Goal: Transaction & Acquisition: Book appointment/travel/reservation

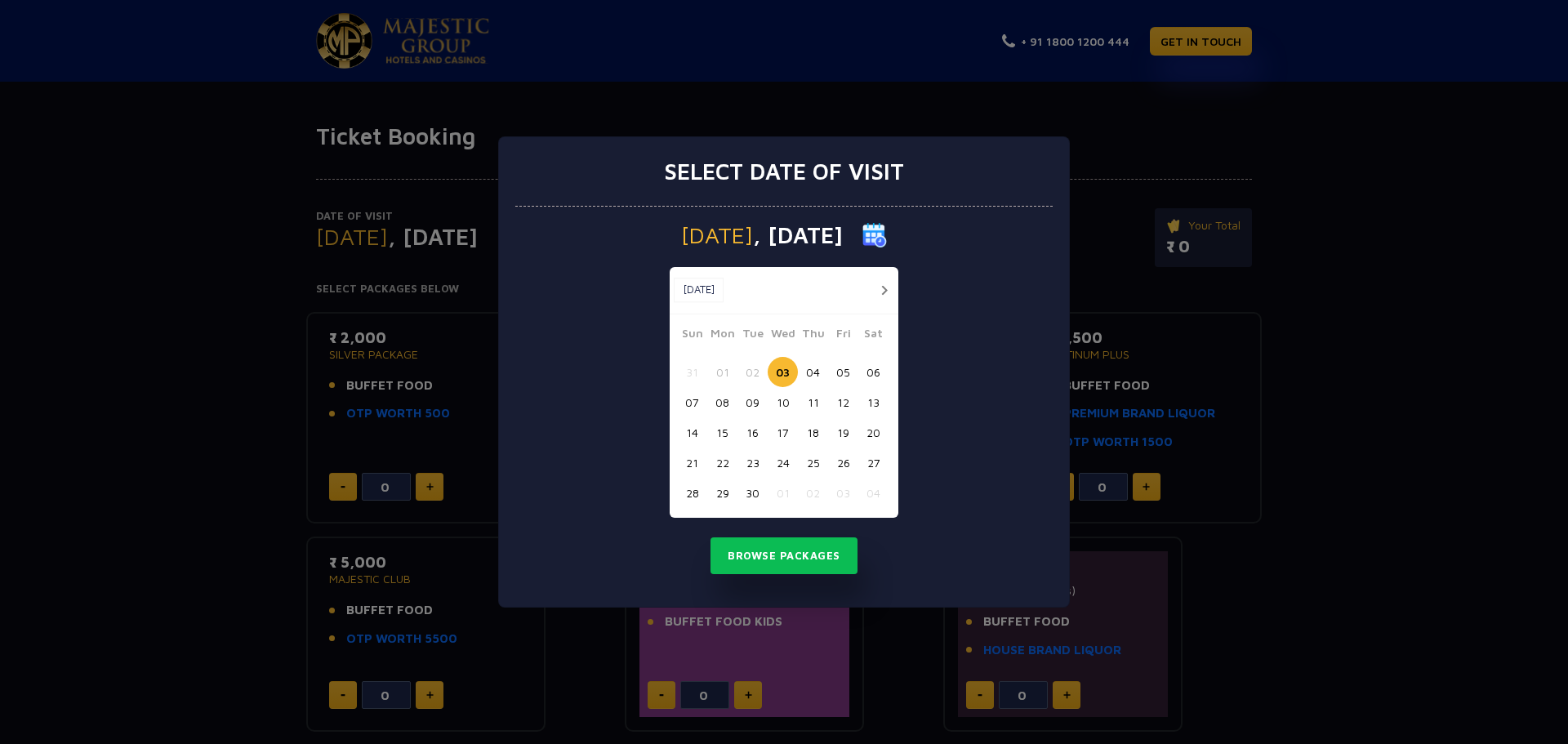
click at [779, 527] on div "[DATE] [DATE] [DATE] Sun Mon Tue Wed Thu Fri Sat 31 01 02 03 04 05 06 07 08 09 …" at bounding box center [784, 407] width 537 height 401
click at [755, 545] on button "Browse Packages" at bounding box center [784, 555] width 147 height 38
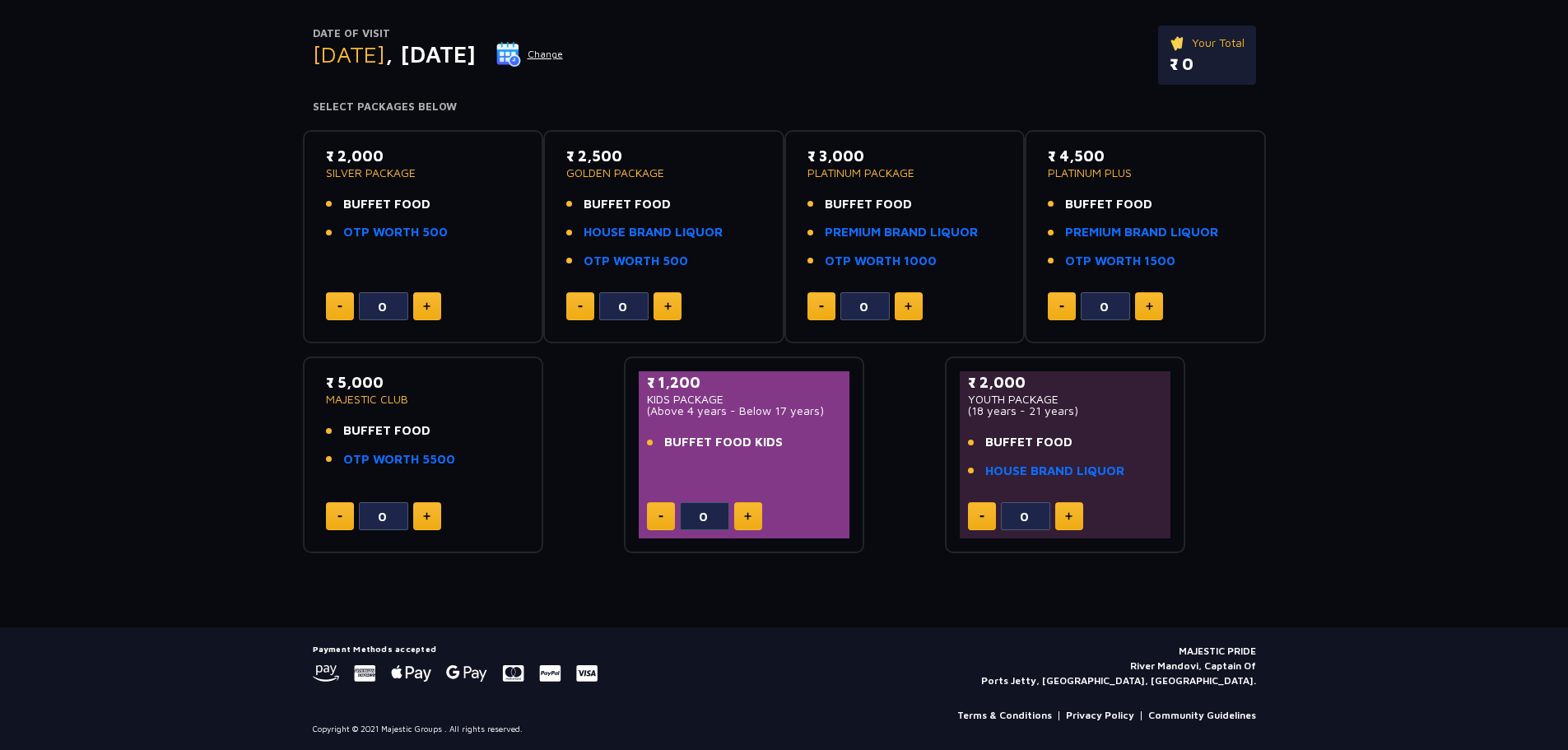
scroll to position [186, 0]
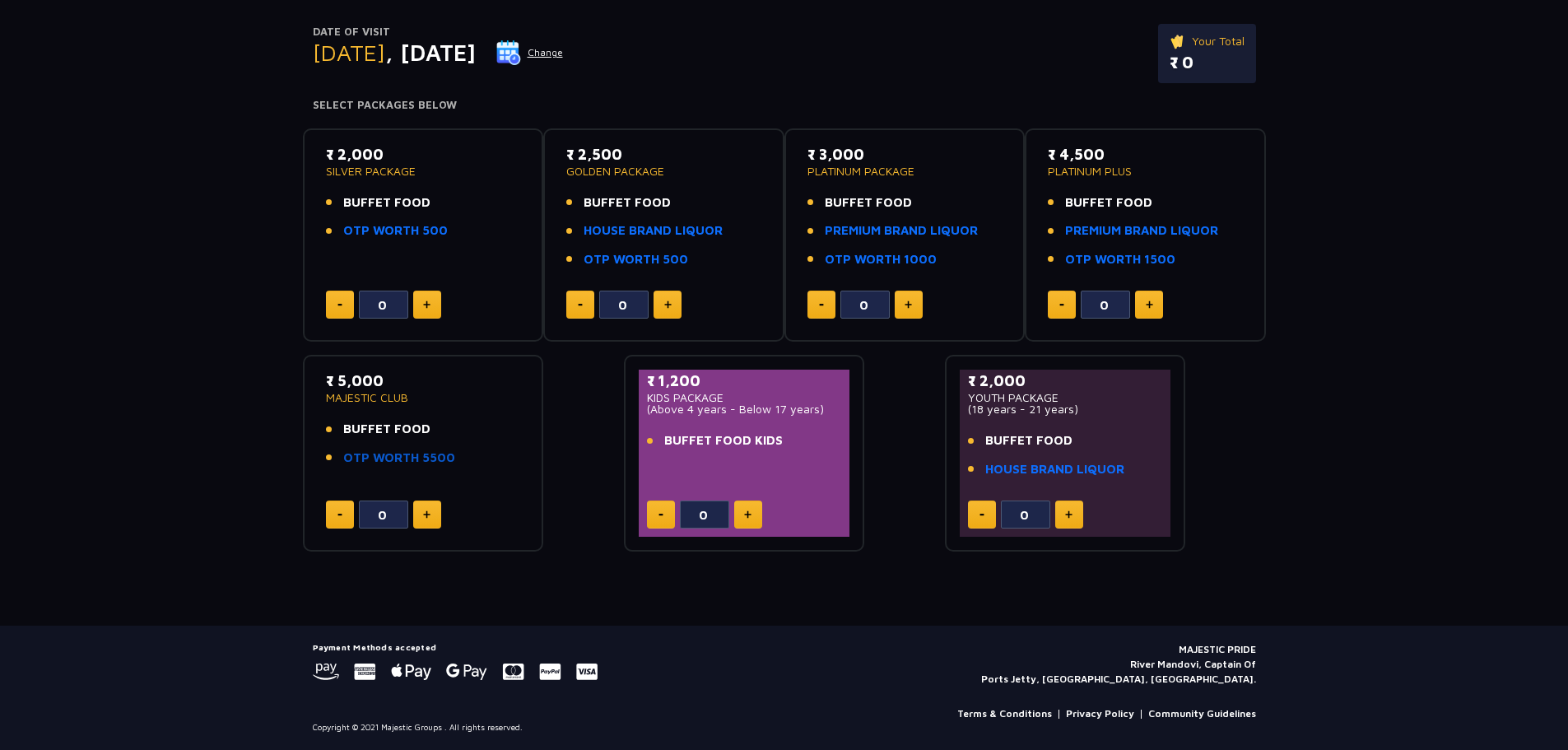
click at [369, 458] on link "OTP WORTH 5500" at bounding box center [398, 458] width 112 height 19
click at [413, 516] on button at bounding box center [427, 514] width 28 height 28
type input "1"
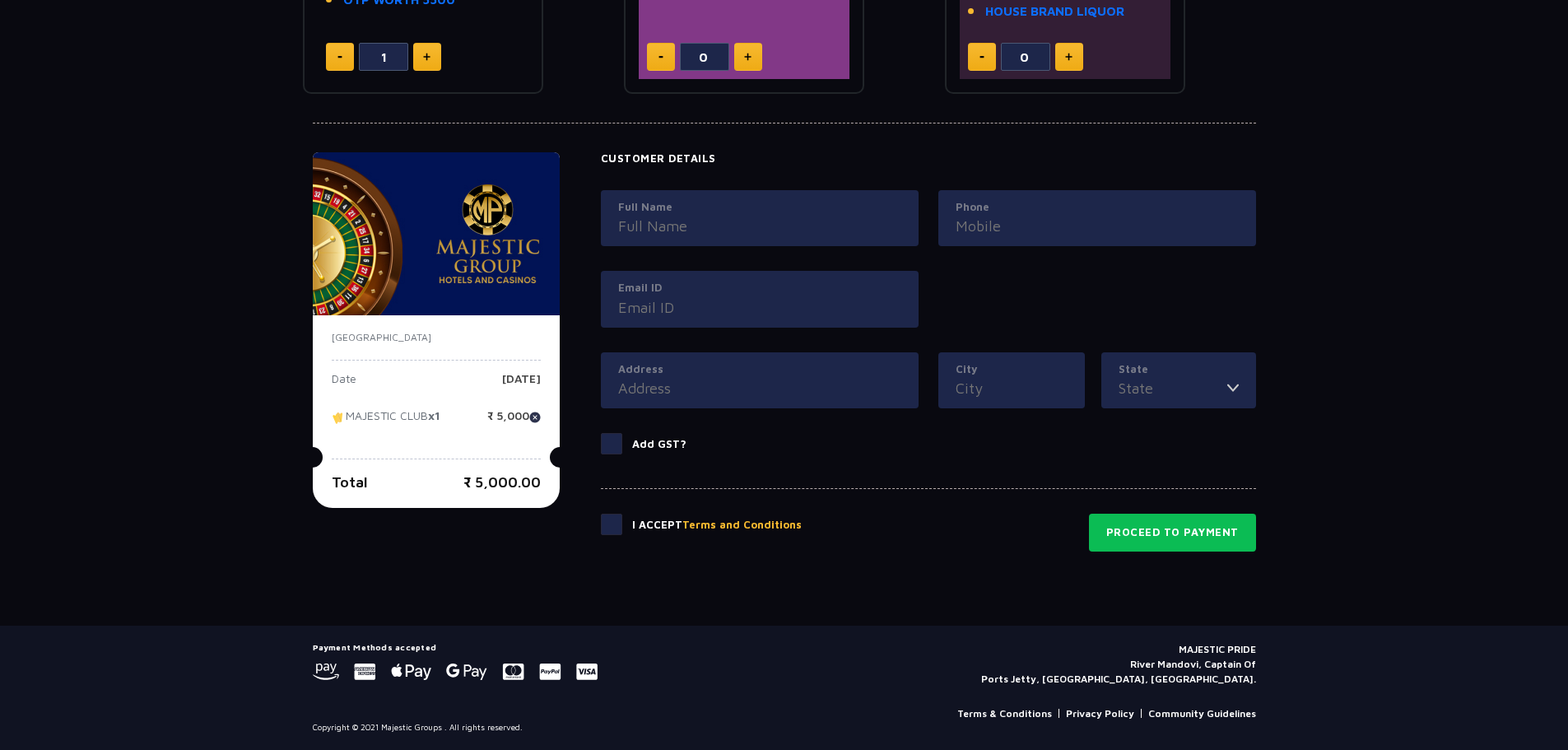
scroll to position [0, 0]
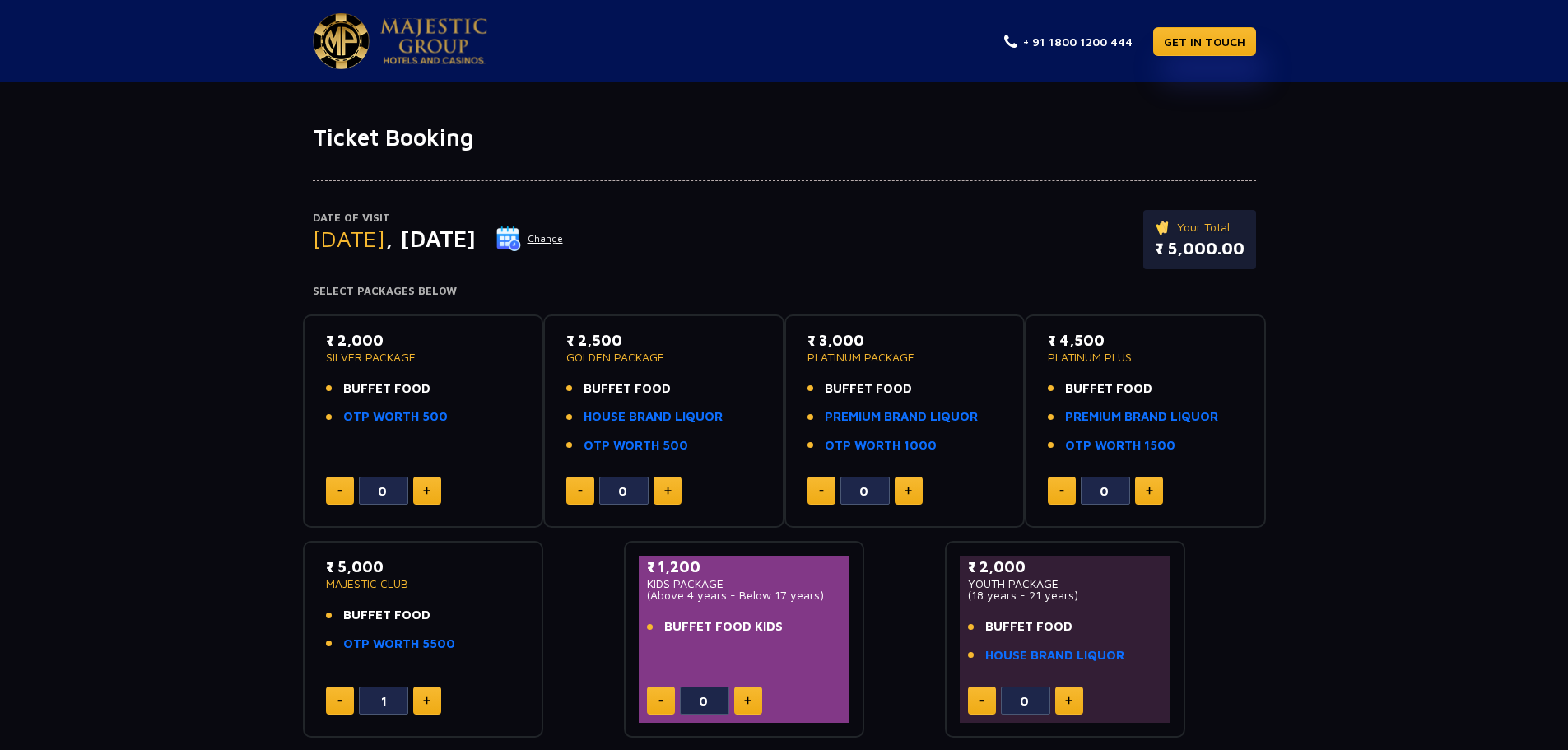
click at [384, 40] on img at bounding box center [434, 42] width 107 height 46
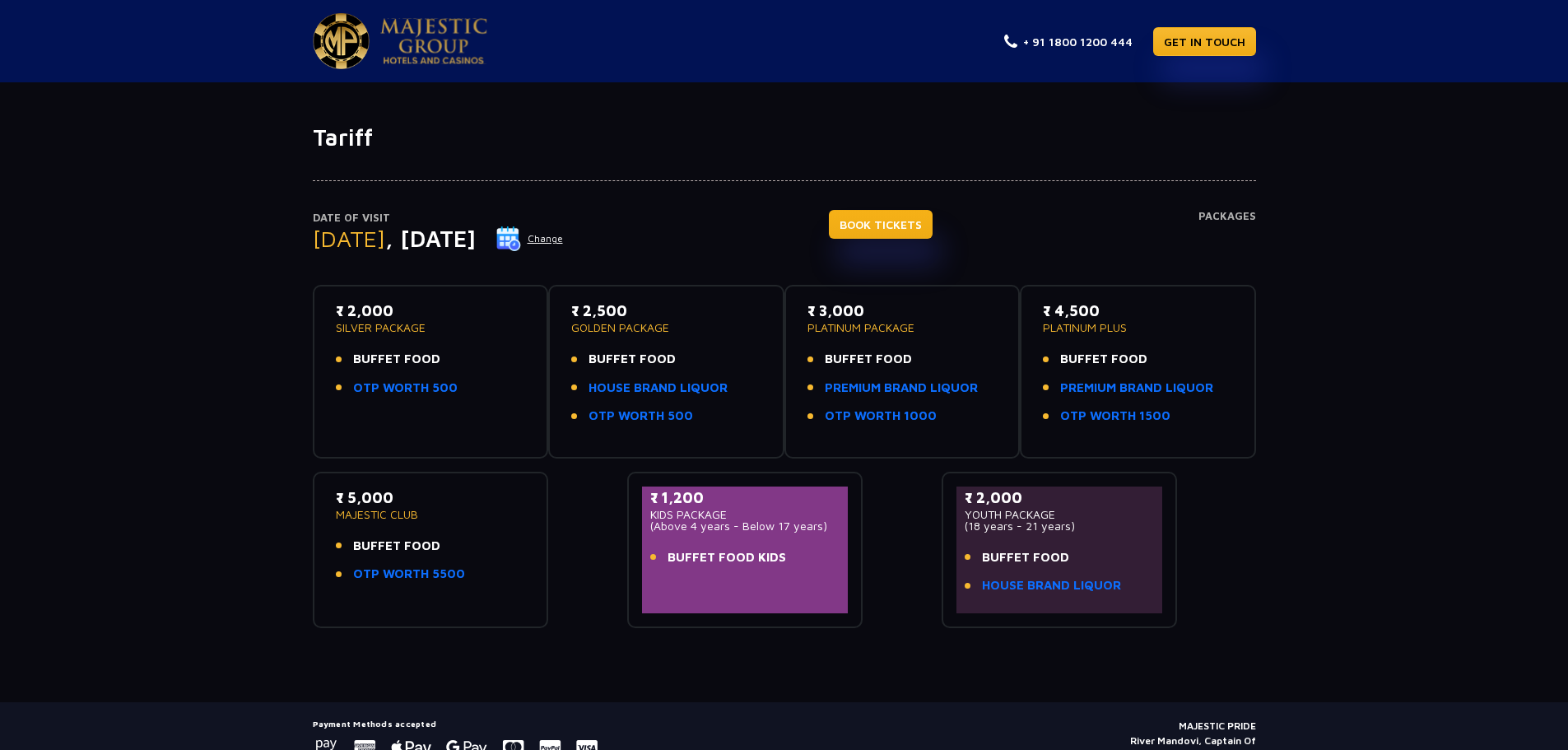
click at [901, 233] on link "BOOK TICKETS" at bounding box center [880, 224] width 103 height 29
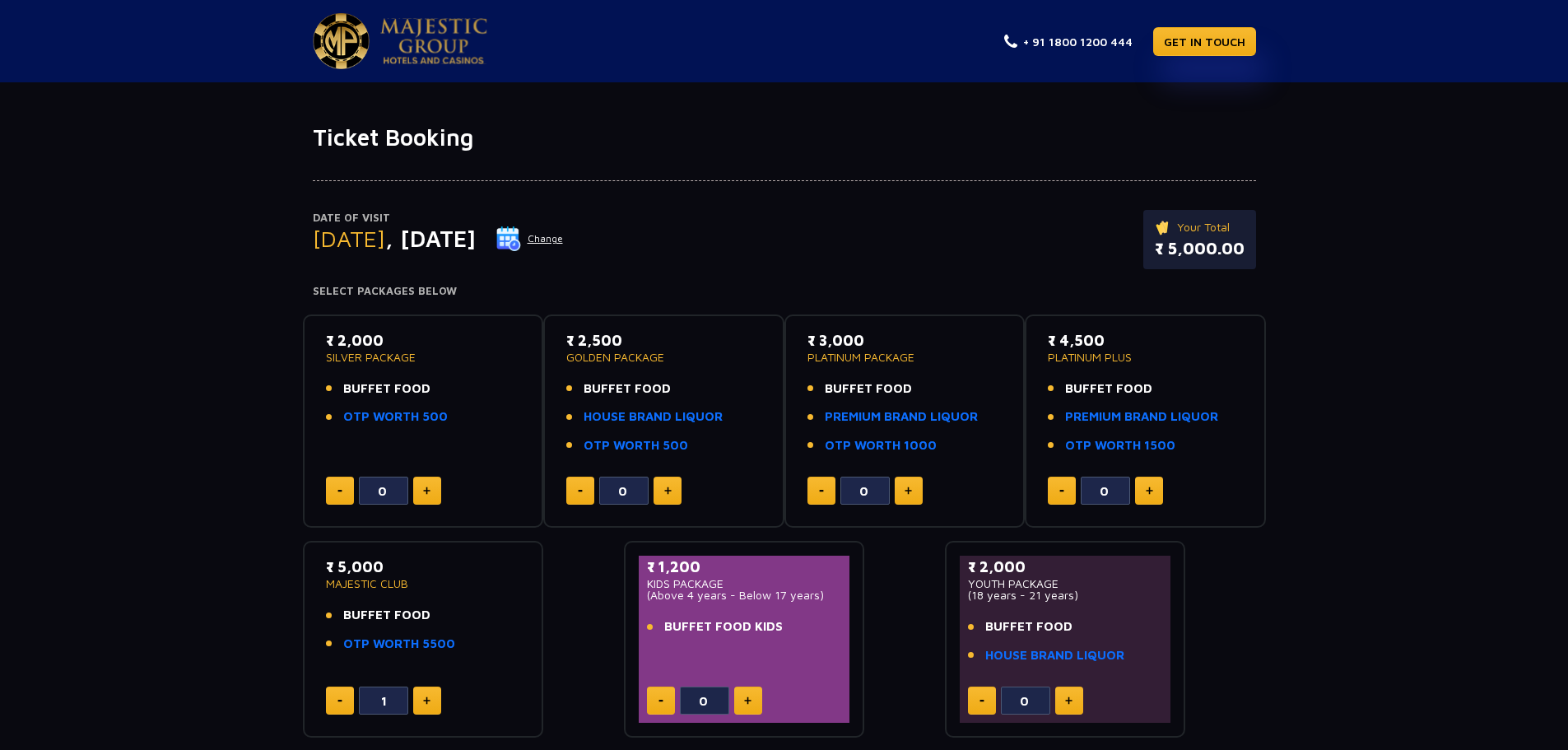
click at [420, 704] on button at bounding box center [427, 700] width 28 height 28
click at [332, 705] on button at bounding box center [339, 700] width 28 height 28
type input "1"
click at [432, 487] on button at bounding box center [427, 491] width 28 height 28
type input "1"
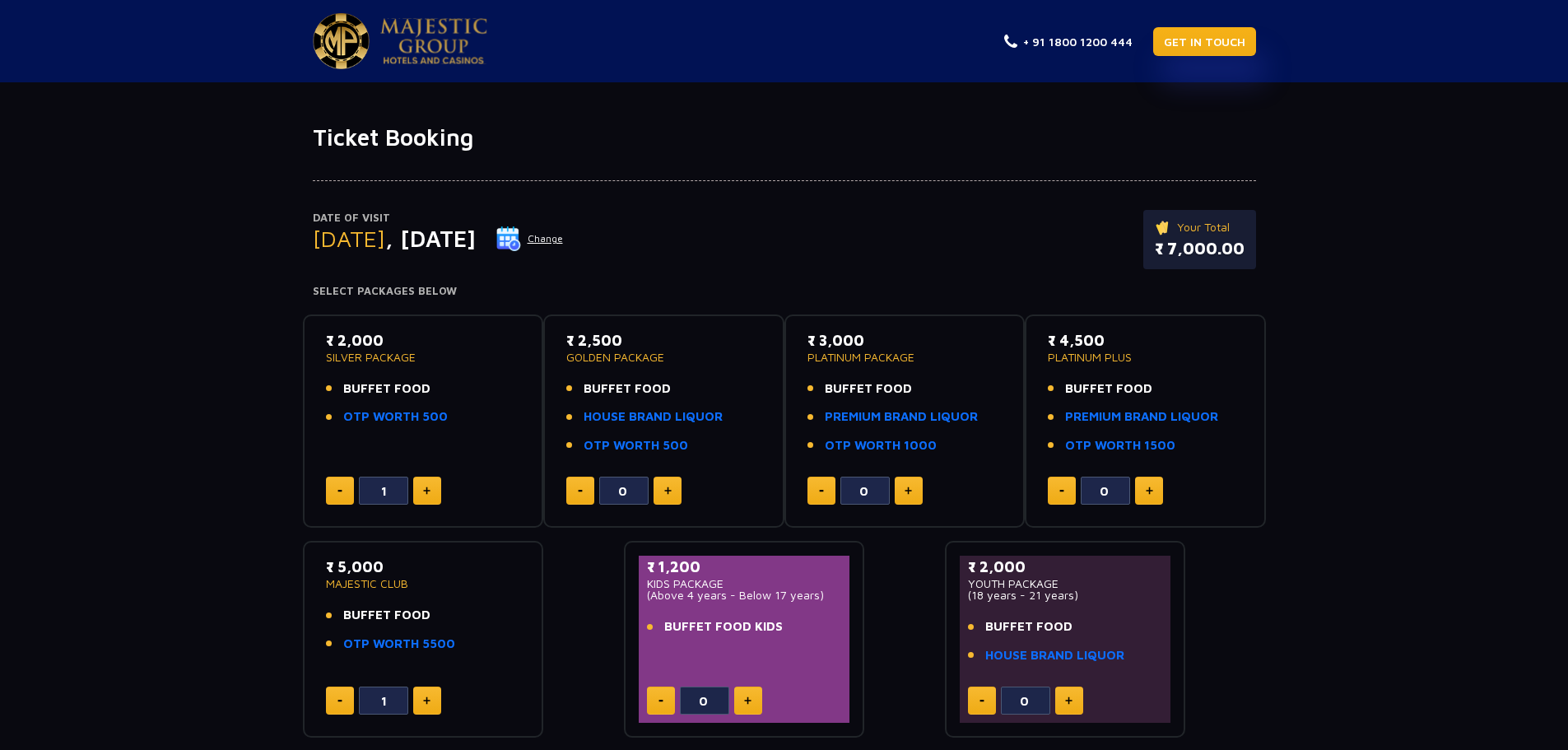
click at [1178, 35] on link "GET IN TOUCH" at bounding box center [1205, 41] width 103 height 29
